Goal: Find specific page/section

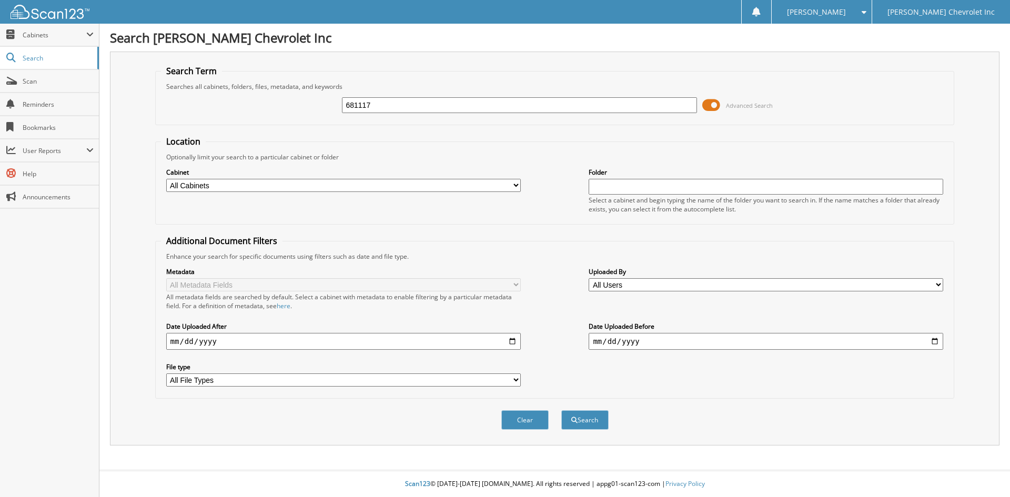
type input "681117"
click at [561, 410] on button "Search" at bounding box center [584, 419] width 47 height 19
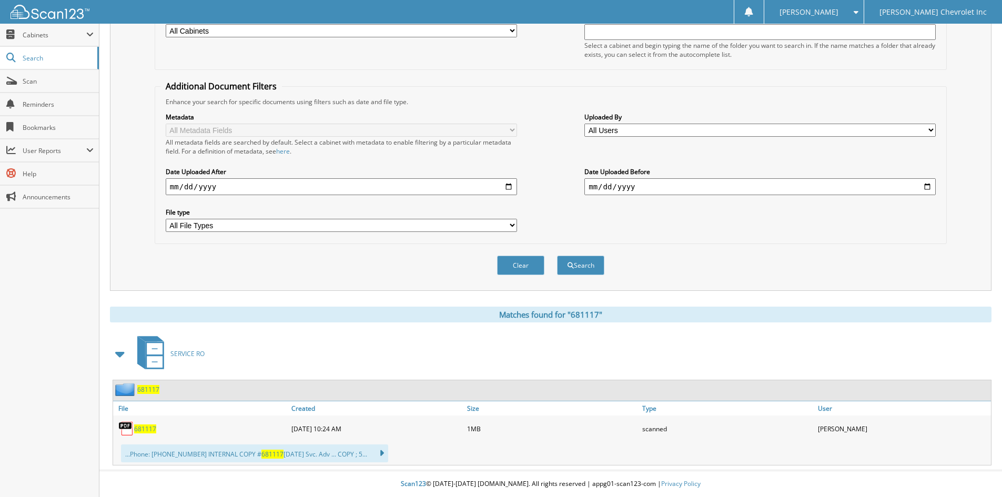
scroll to position [155, 0]
click at [150, 423] on div "681117" at bounding box center [201, 428] width 176 height 21
click at [149, 426] on span "681117" at bounding box center [145, 429] width 22 height 9
click at [52, 58] on span "Search" at bounding box center [57, 58] width 69 height 9
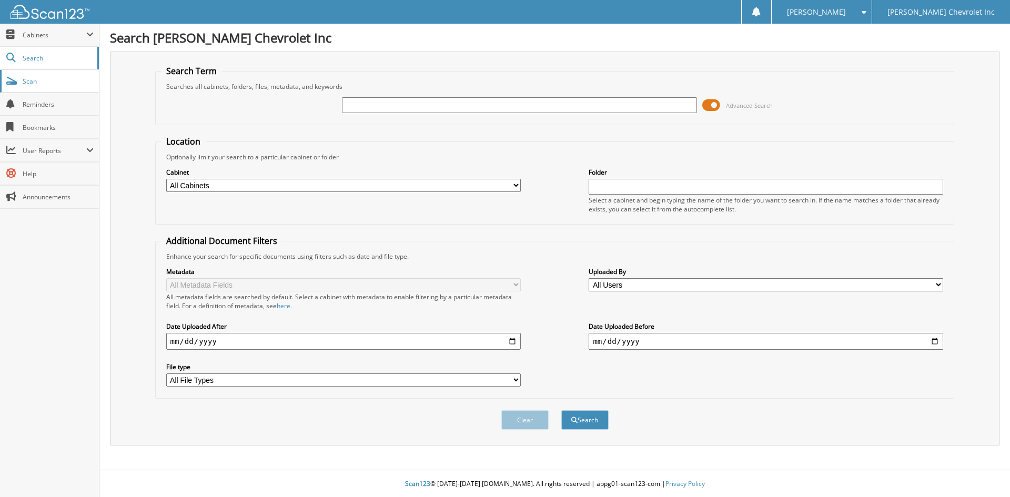
click at [61, 84] on span "Scan" at bounding box center [58, 81] width 71 height 9
